Goal: Task Accomplishment & Management: Use online tool/utility

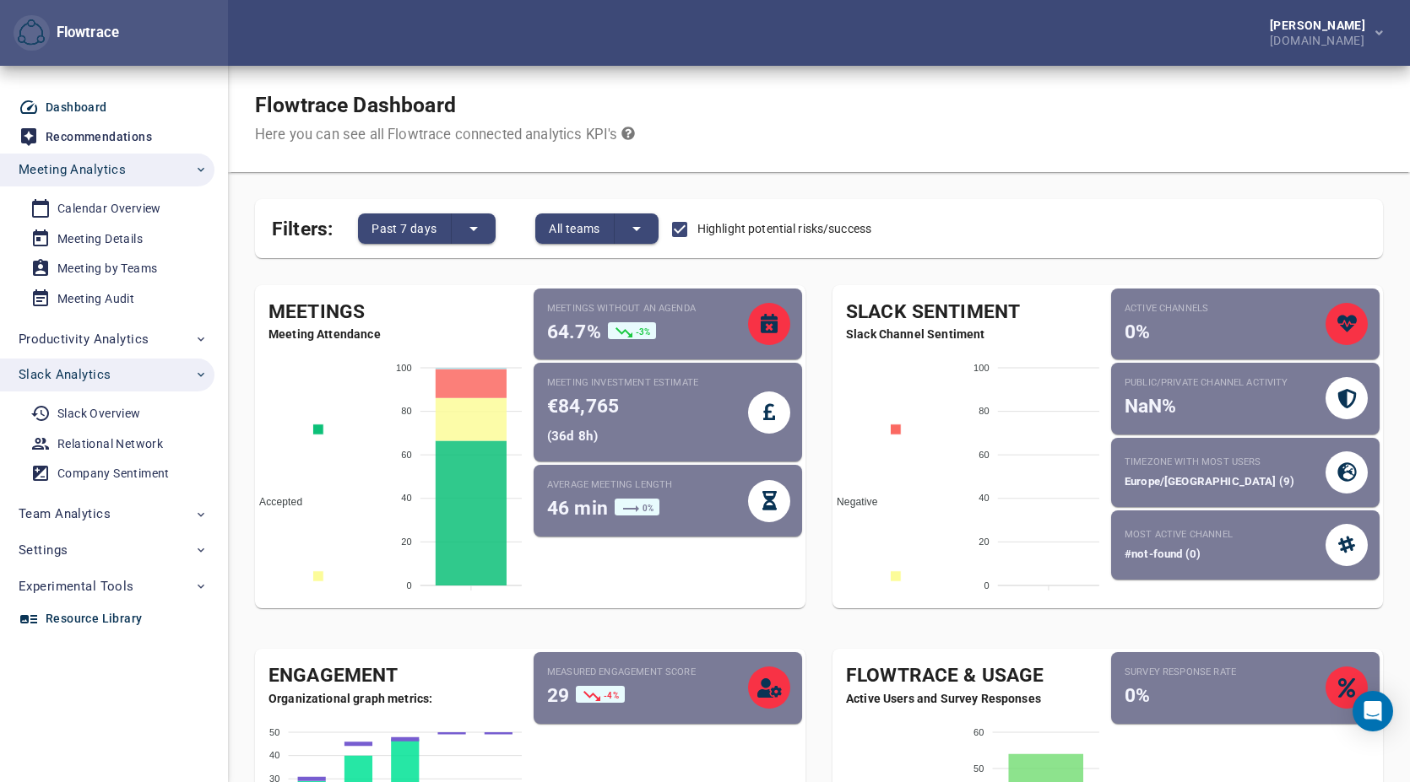
click at [105, 620] on div "Resource Library" at bounding box center [94, 619] width 96 height 21
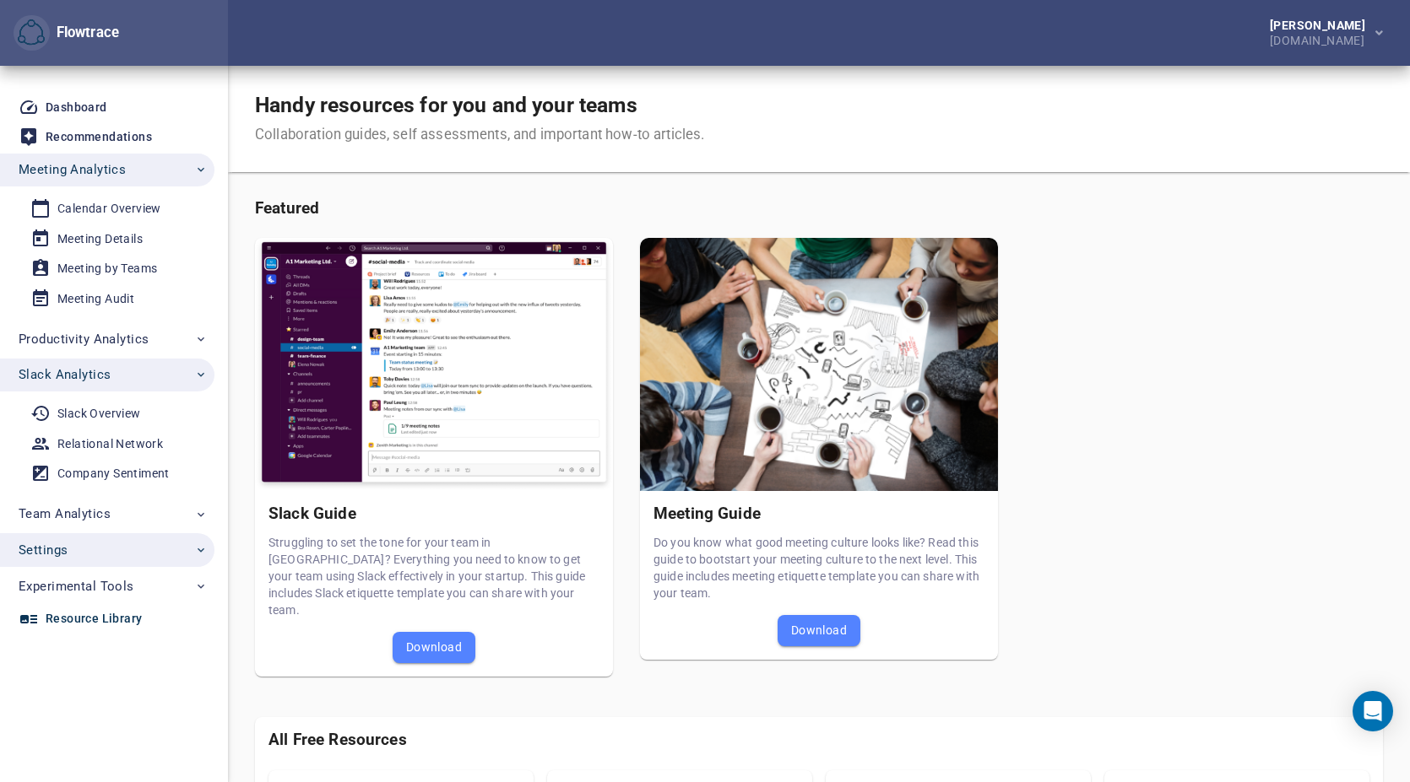
click at [103, 546] on span "Settings" at bounding box center [113, 550] width 189 height 22
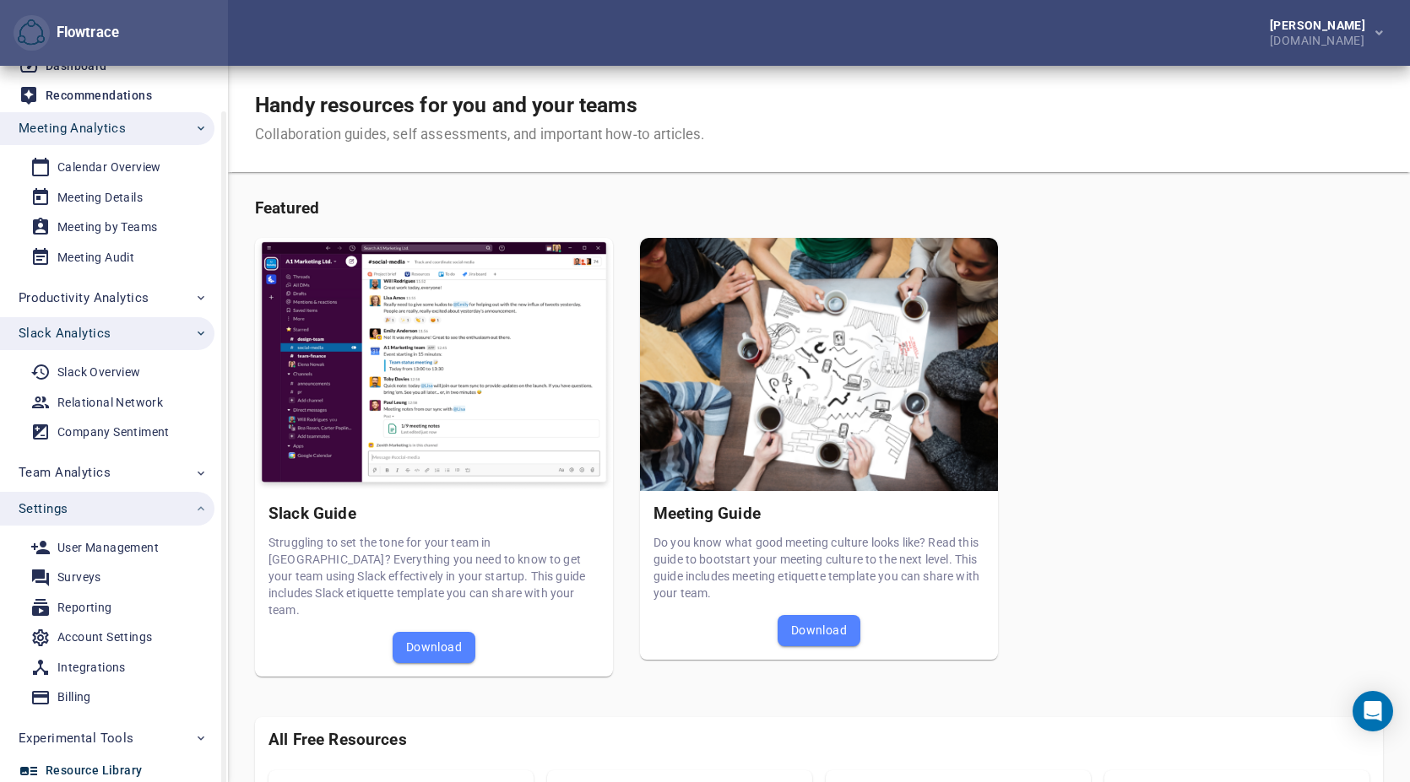
scroll to position [45, 0]
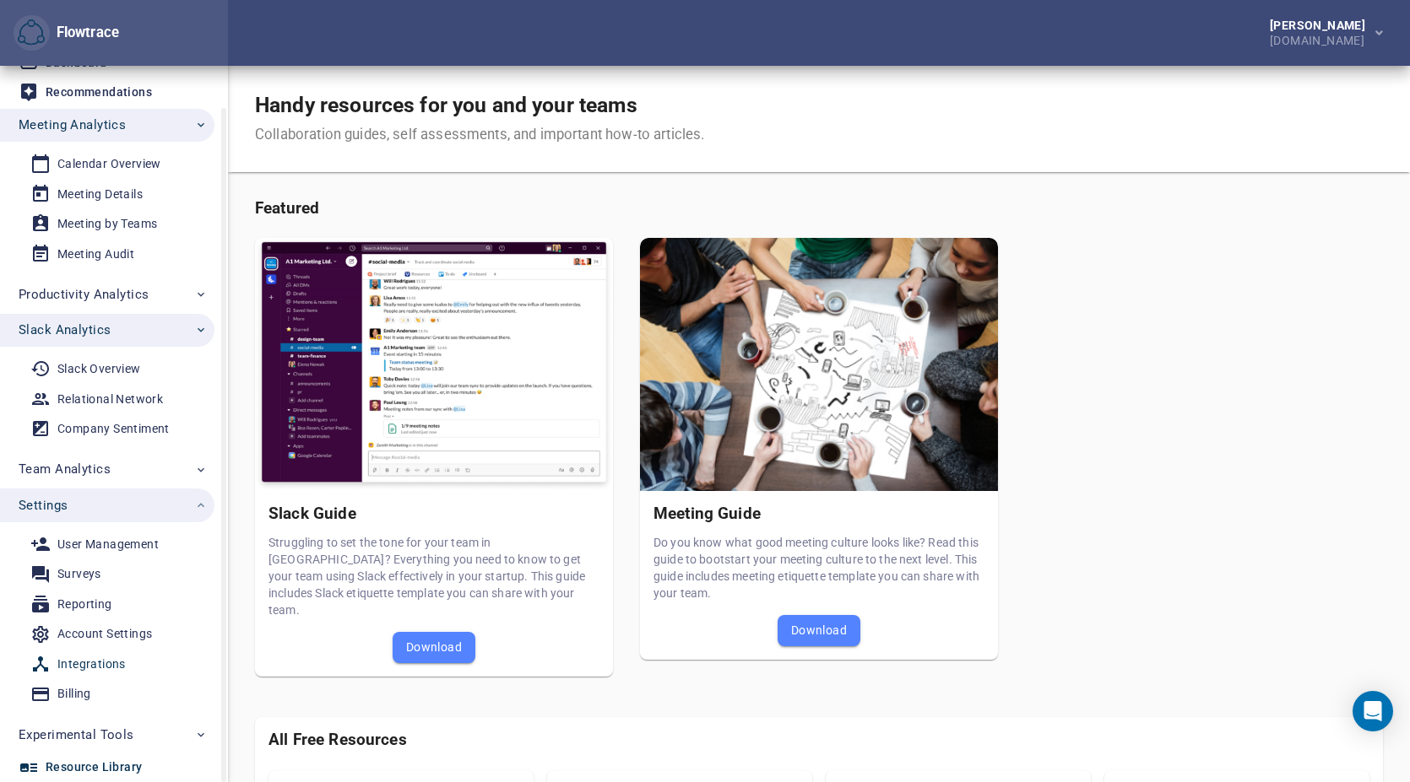
click at [100, 668] on div "Integrations" at bounding box center [91, 664] width 68 height 21
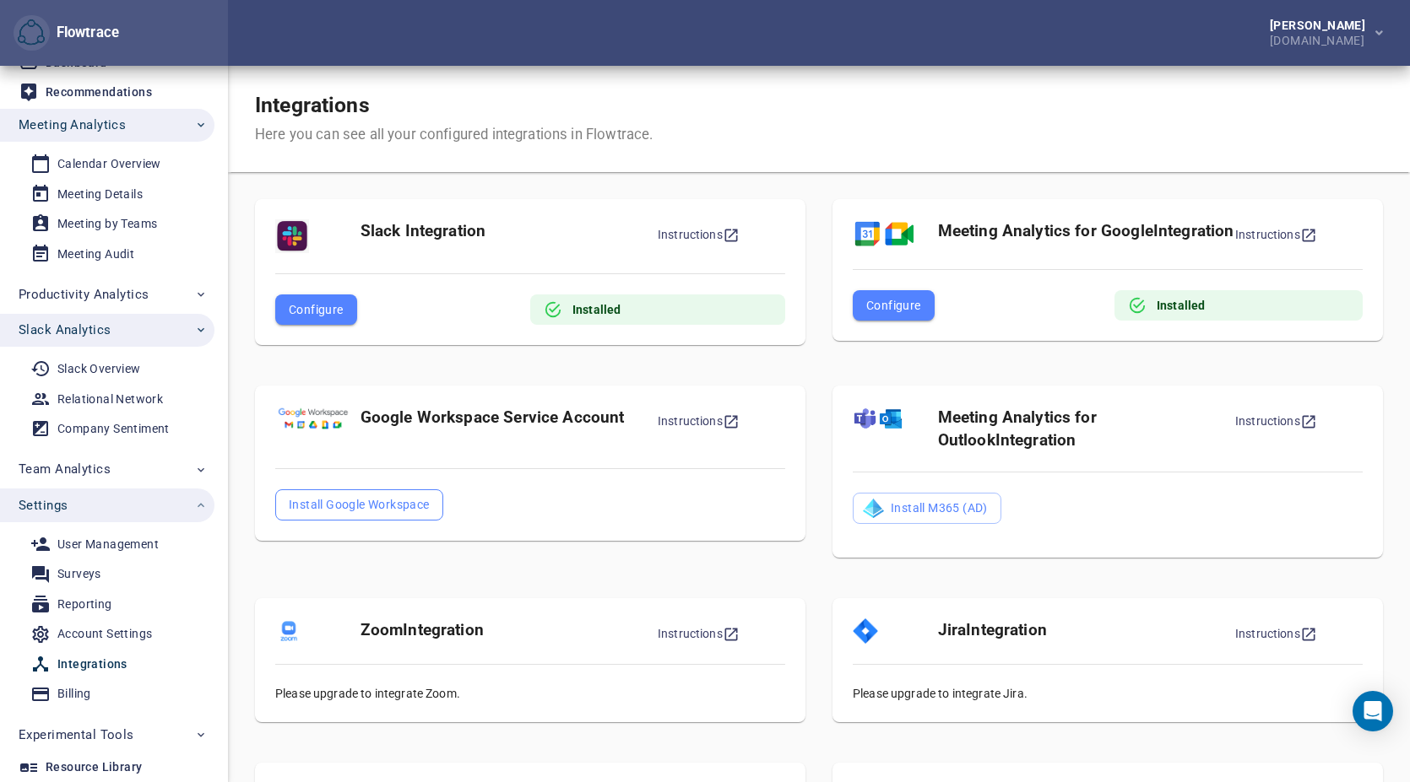
click at [378, 512] on span "Install Google Workspace" at bounding box center [359, 505] width 141 height 20
